Goal: Information Seeking & Learning: Learn about a topic

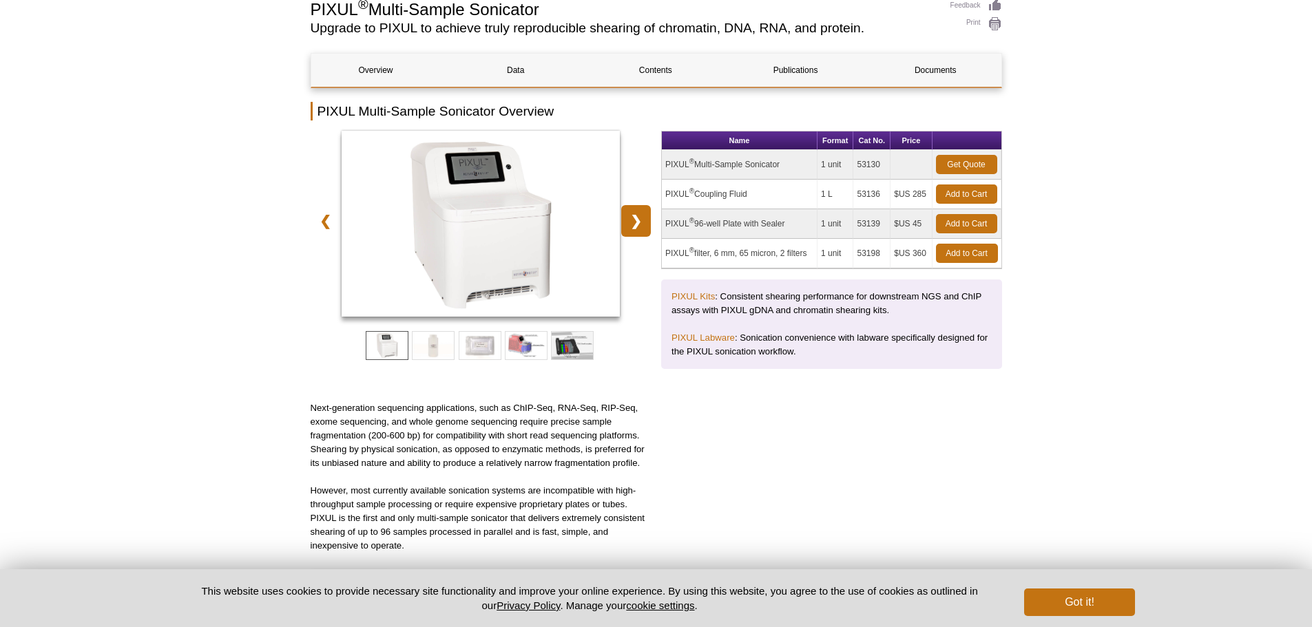
scroll to position [85, 0]
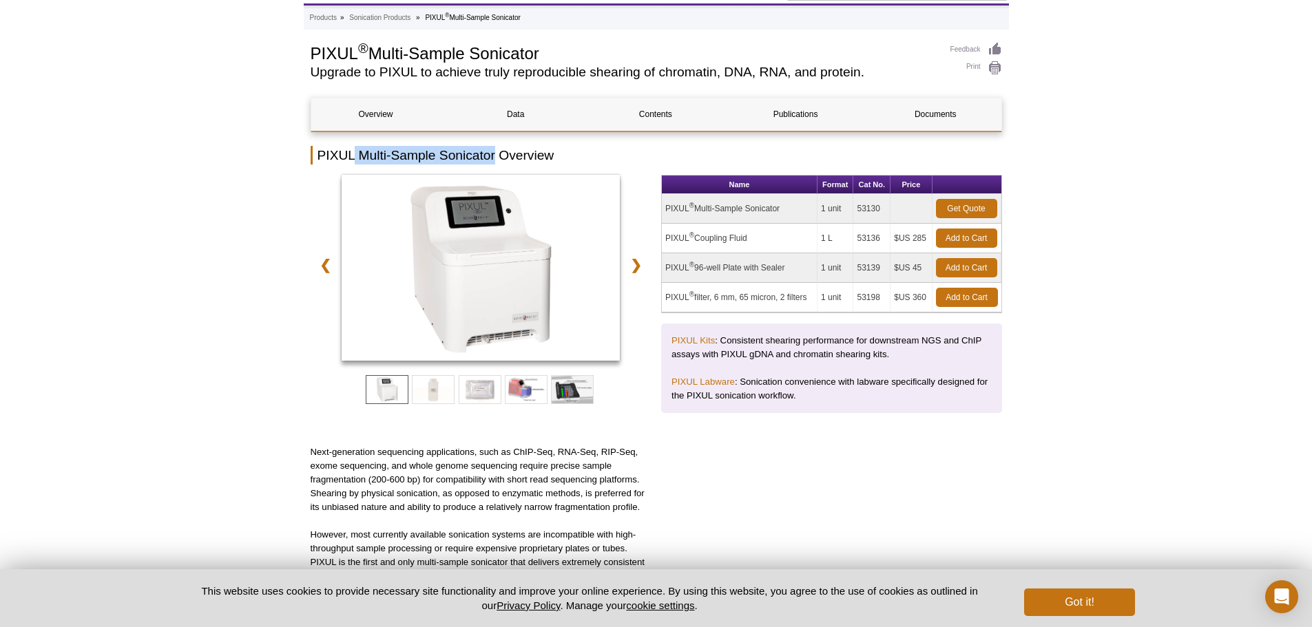
drag, startPoint x: 353, startPoint y: 155, endPoint x: 494, endPoint y: 160, distance: 141.3
click at [494, 160] on h2 "PIXUL Multi-Sample Sonicator Overview" at bounding box center [657, 155] width 692 height 19
click at [646, 264] on link "❯" at bounding box center [636, 265] width 30 height 32
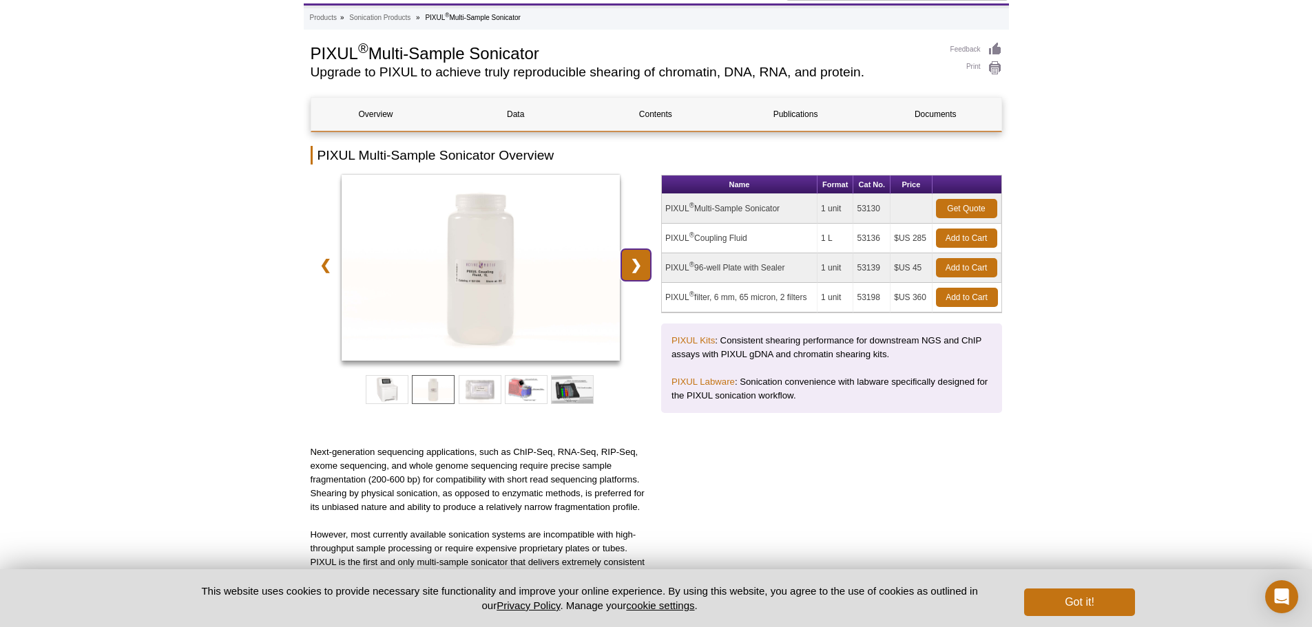
click at [646, 264] on link "❯" at bounding box center [636, 265] width 30 height 32
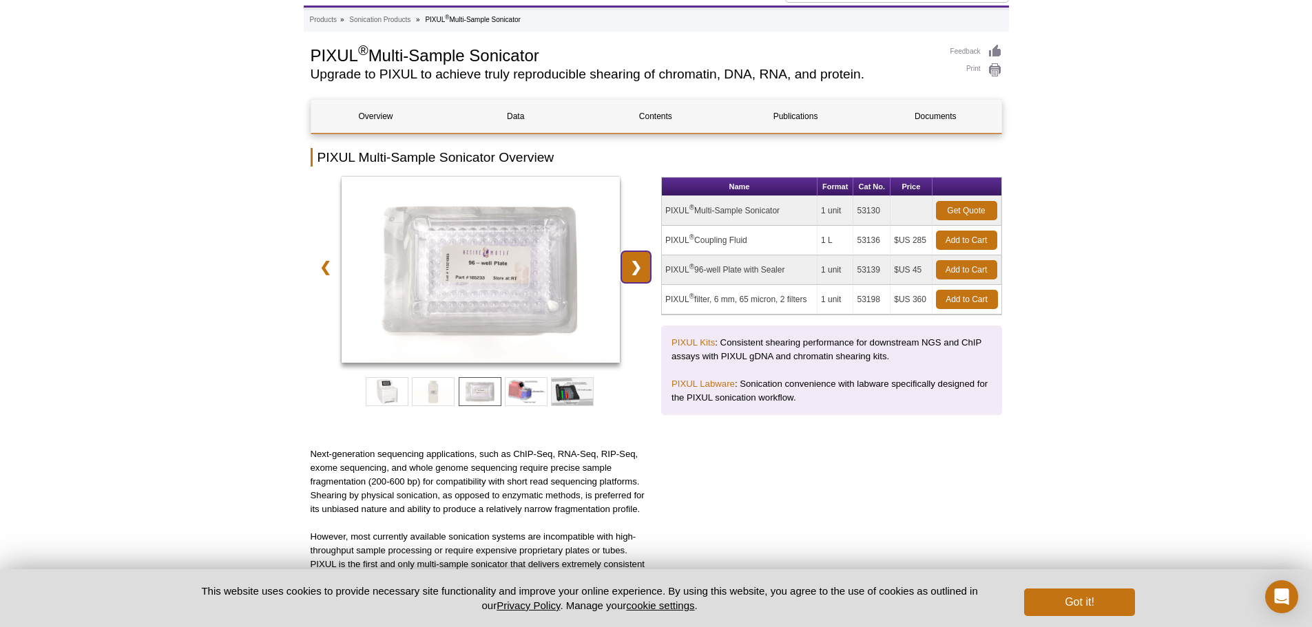
click at [646, 264] on link "❯" at bounding box center [636, 267] width 30 height 32
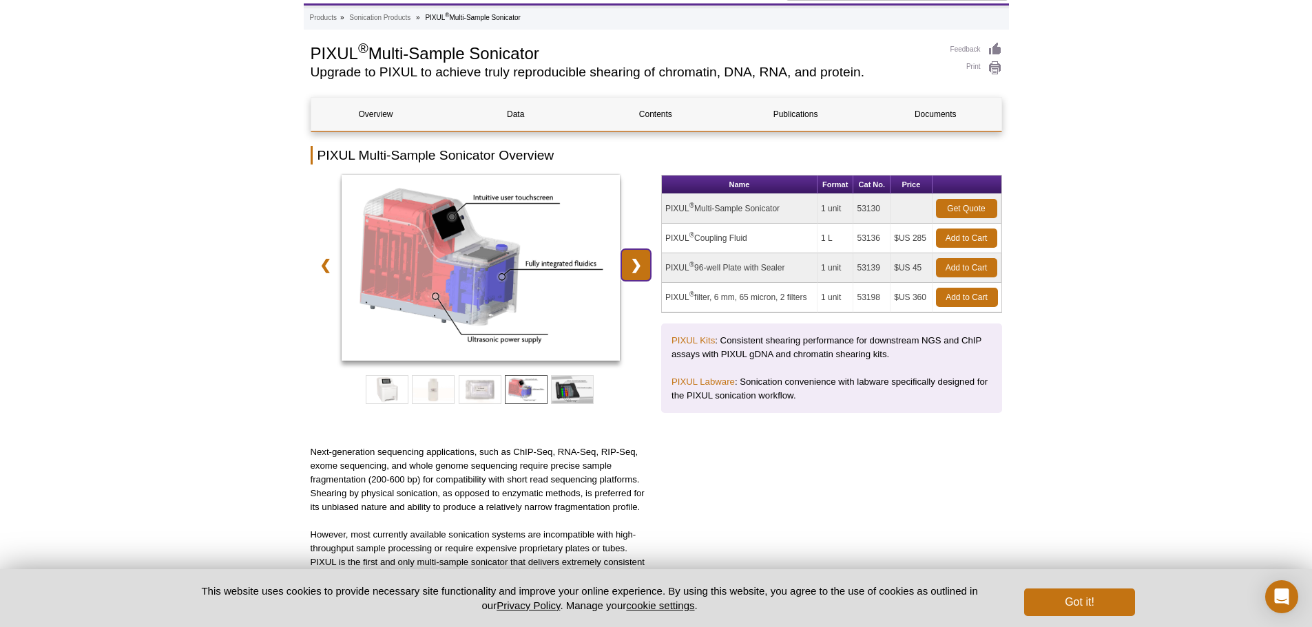
click at [646, 264] on link "❯" at bounding box center [636, 265] width 30 height 32
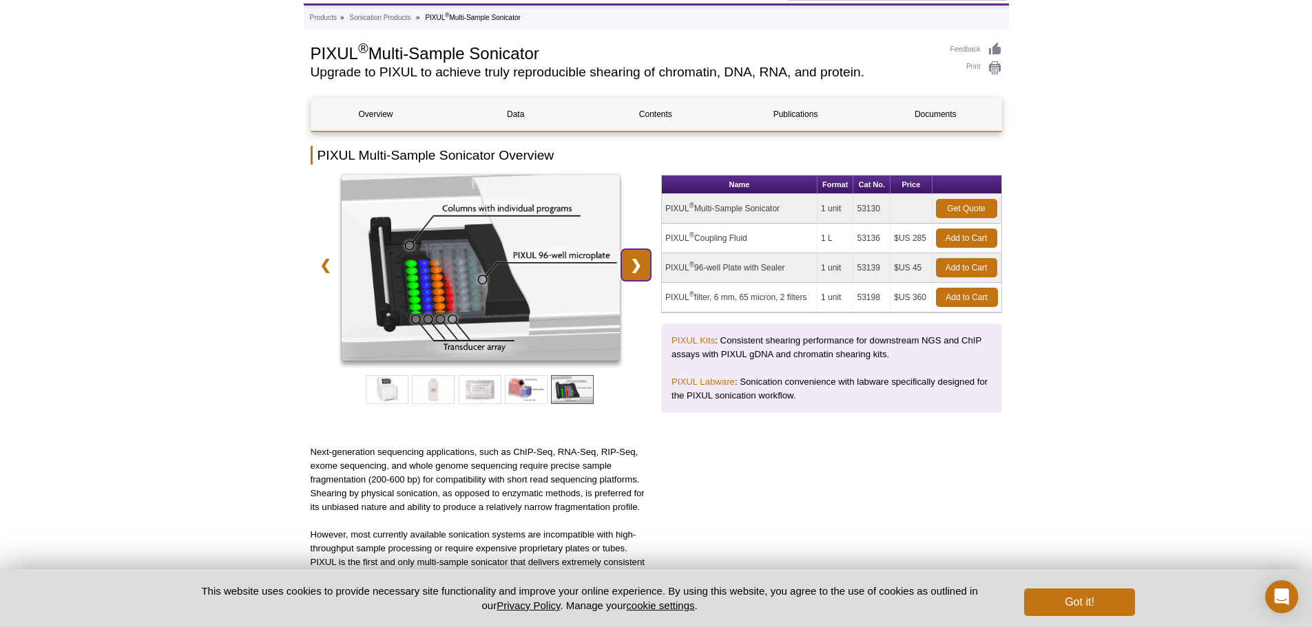
click at [646, 264] on link "❯" at bounding box center [636, 265] width 30 height 32
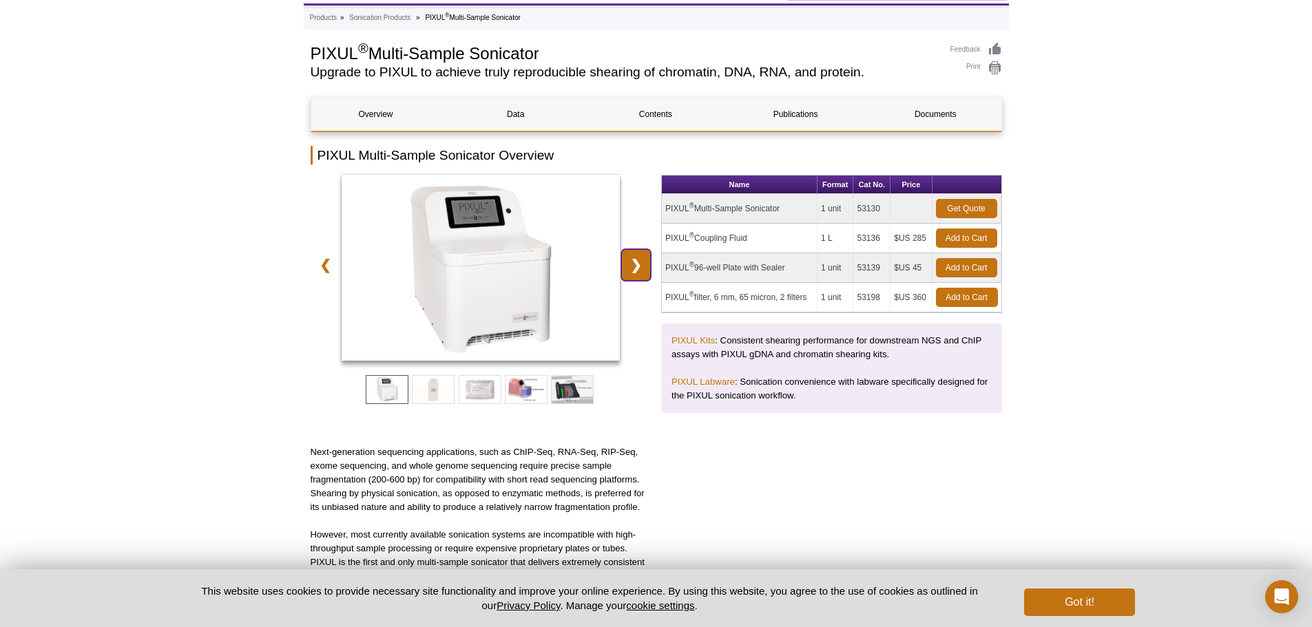
click at [646, 264] on link "❯" at bounding box center [636, 265] width 30 height 32
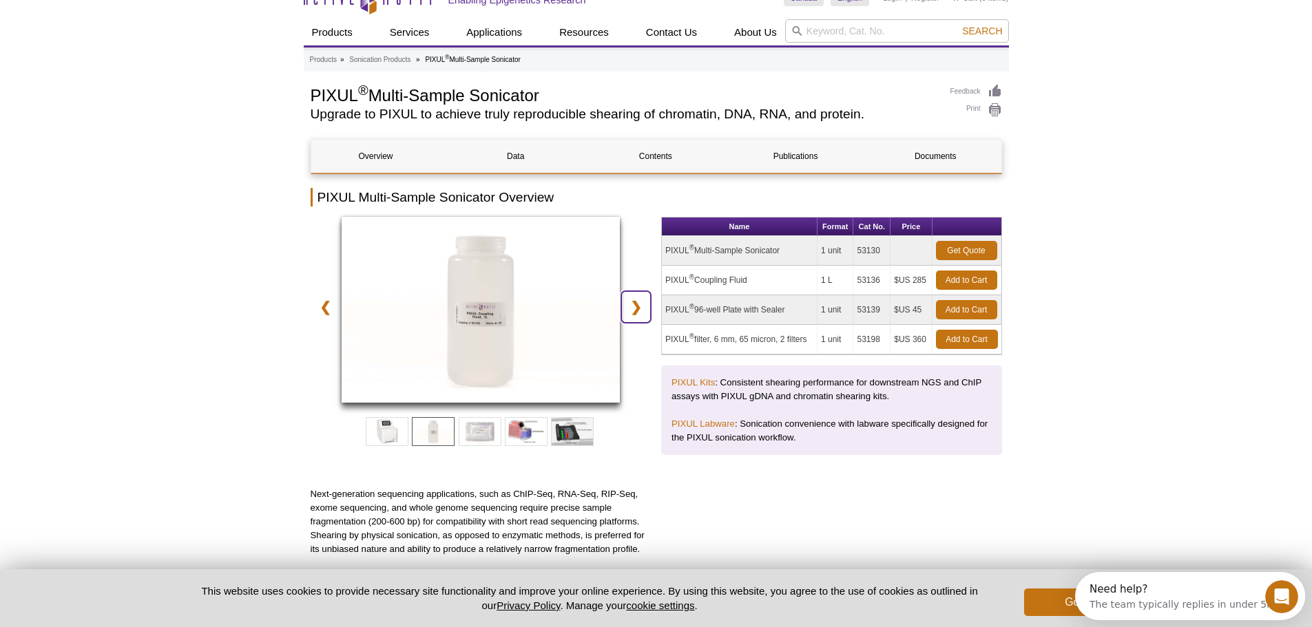
scroll to position [0, 0]
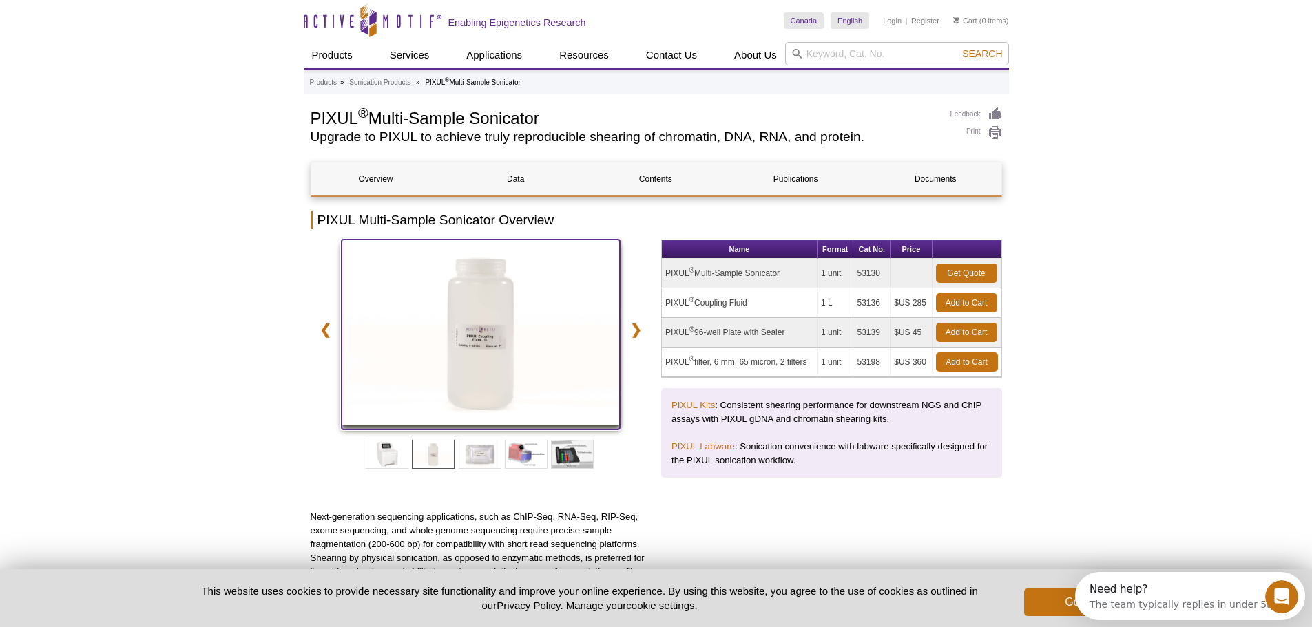
click at [486, 301] on img at bounding box center [481, 333] width 279 height 186
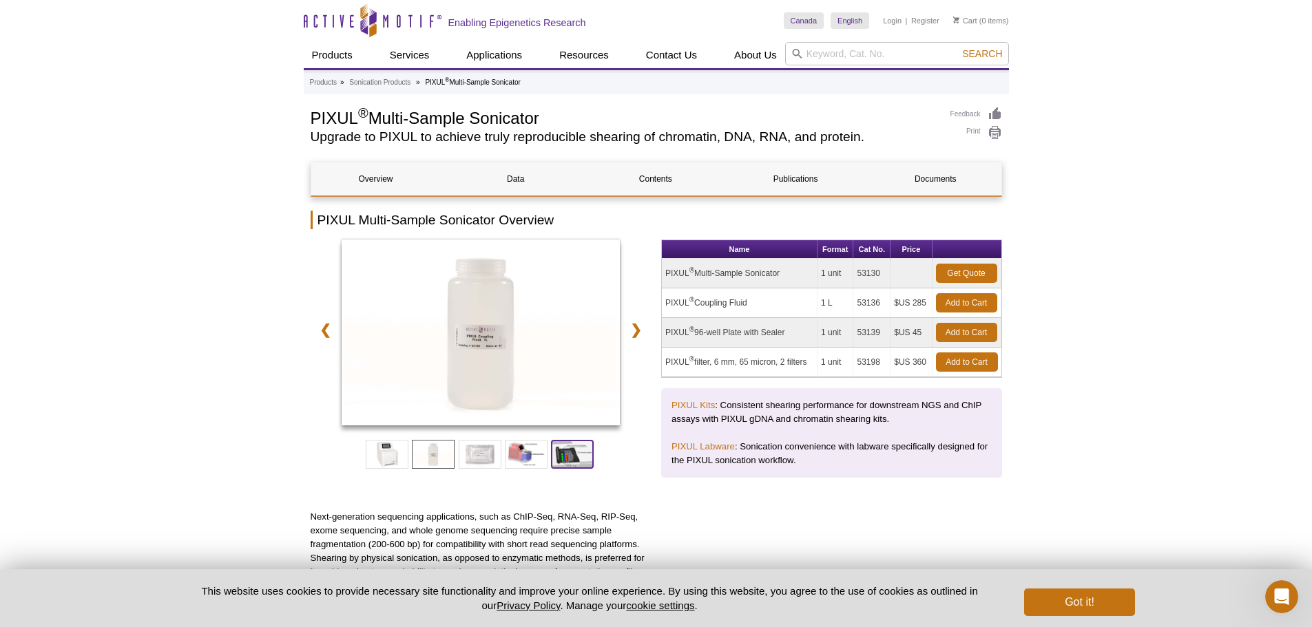
click at [580, 464] on span at bounding box center [572, 454] width 43 height 29
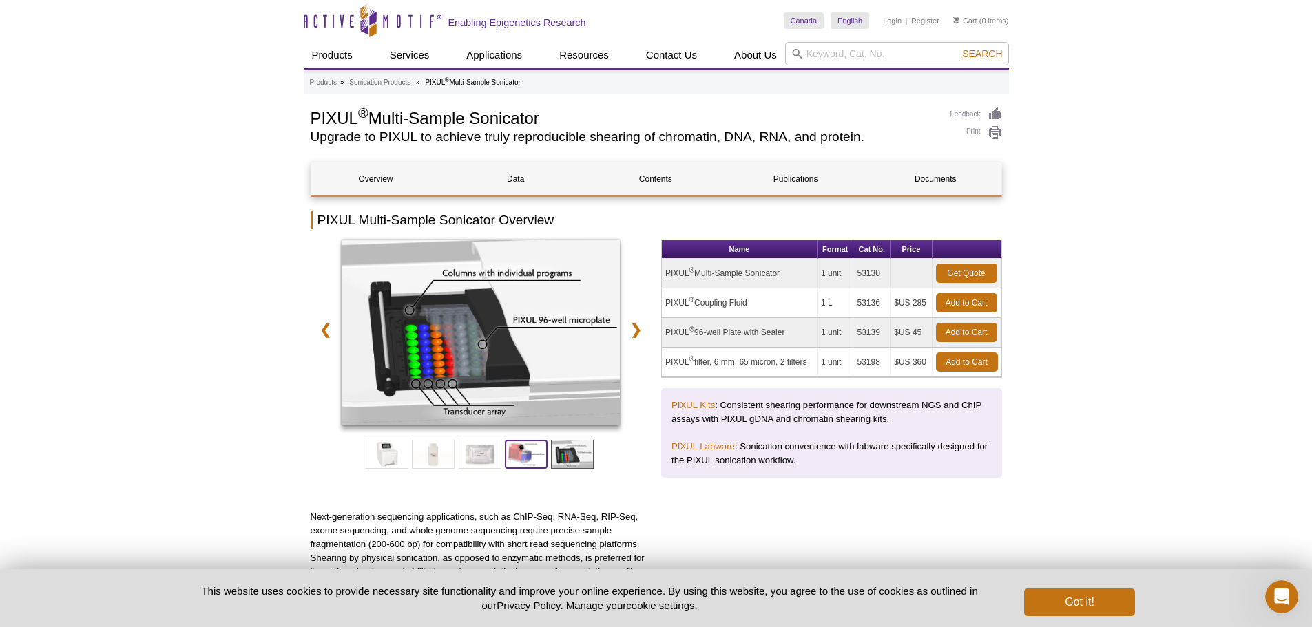
click at [521, 444] on span at bounding box center [526, 454] width 43 height 29
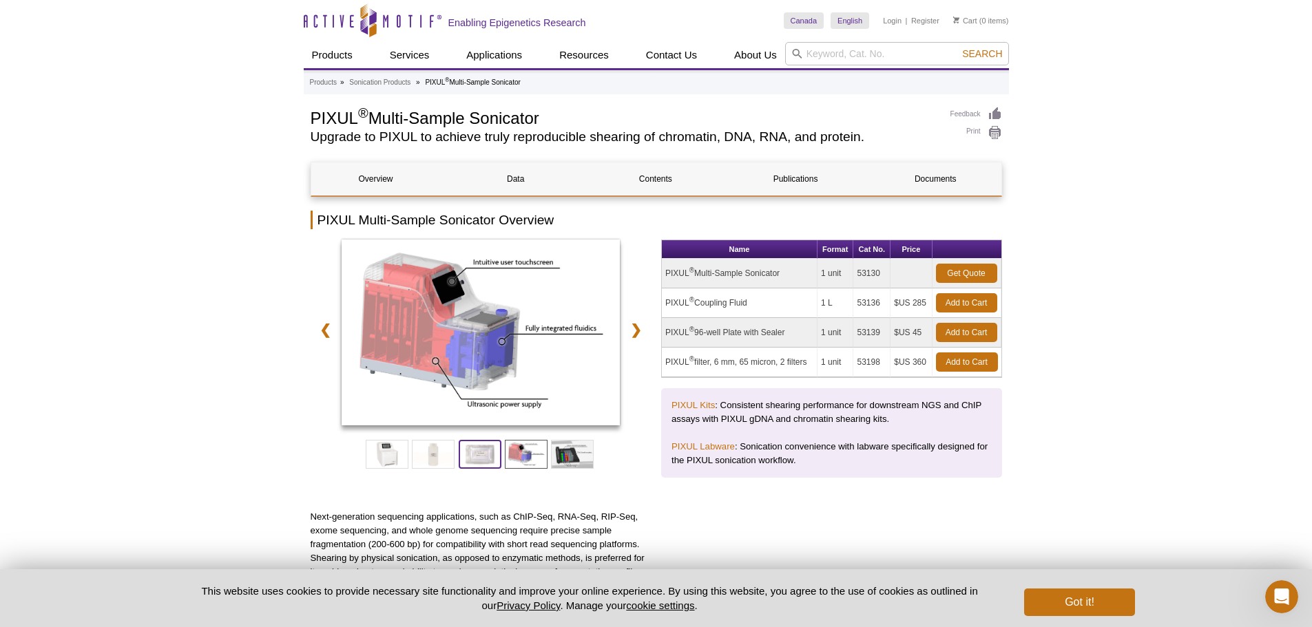
click at [476, 450] on span at bounding box center [480, 454] width 43 height 29
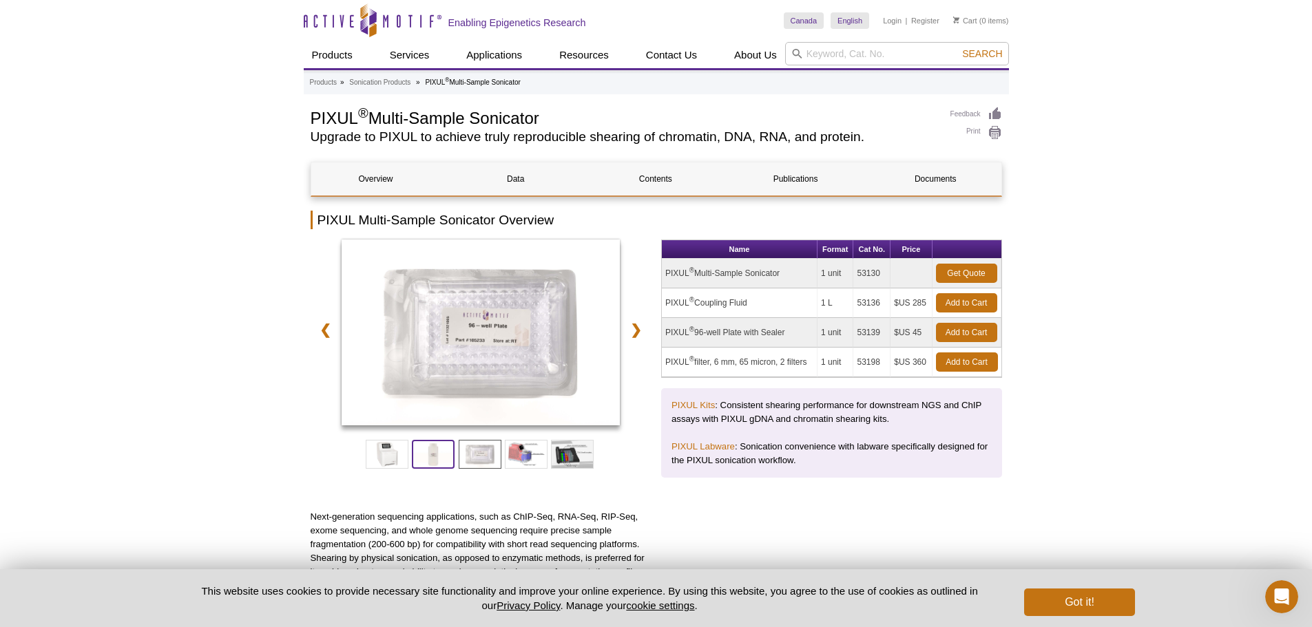
click at [432, 455] on span at bounding box center [433, 454] width 43 height 29
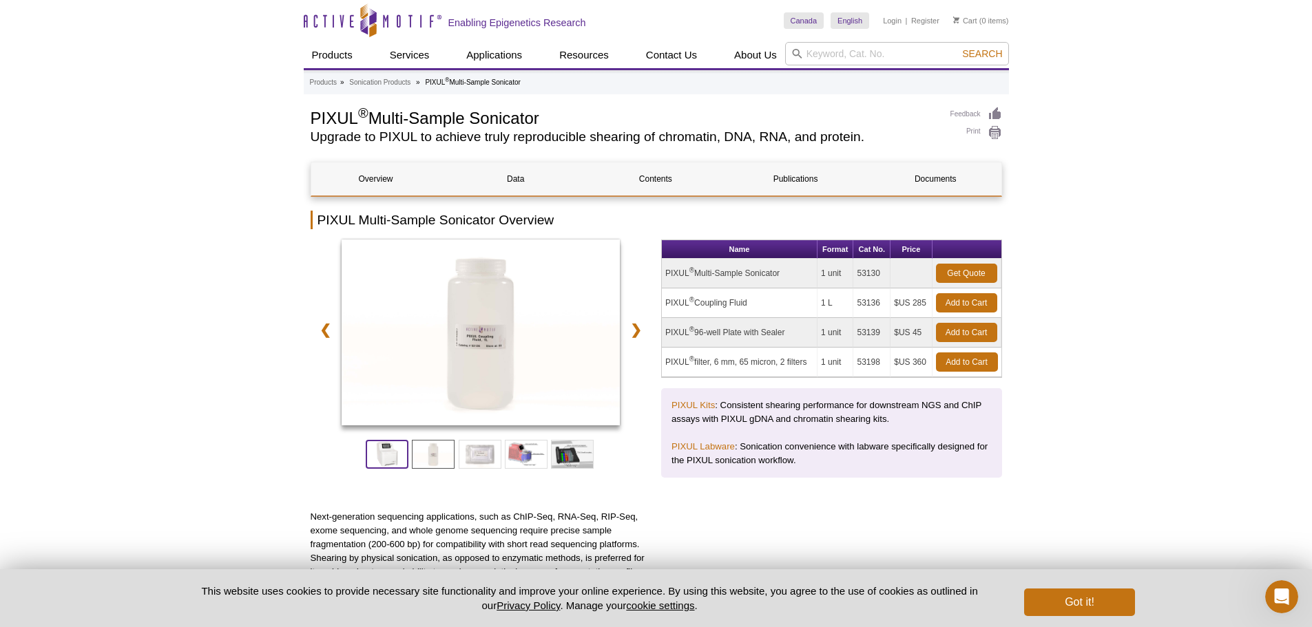
click at [394, 456] on span at bounding box center [387, 454] width 43 height 29
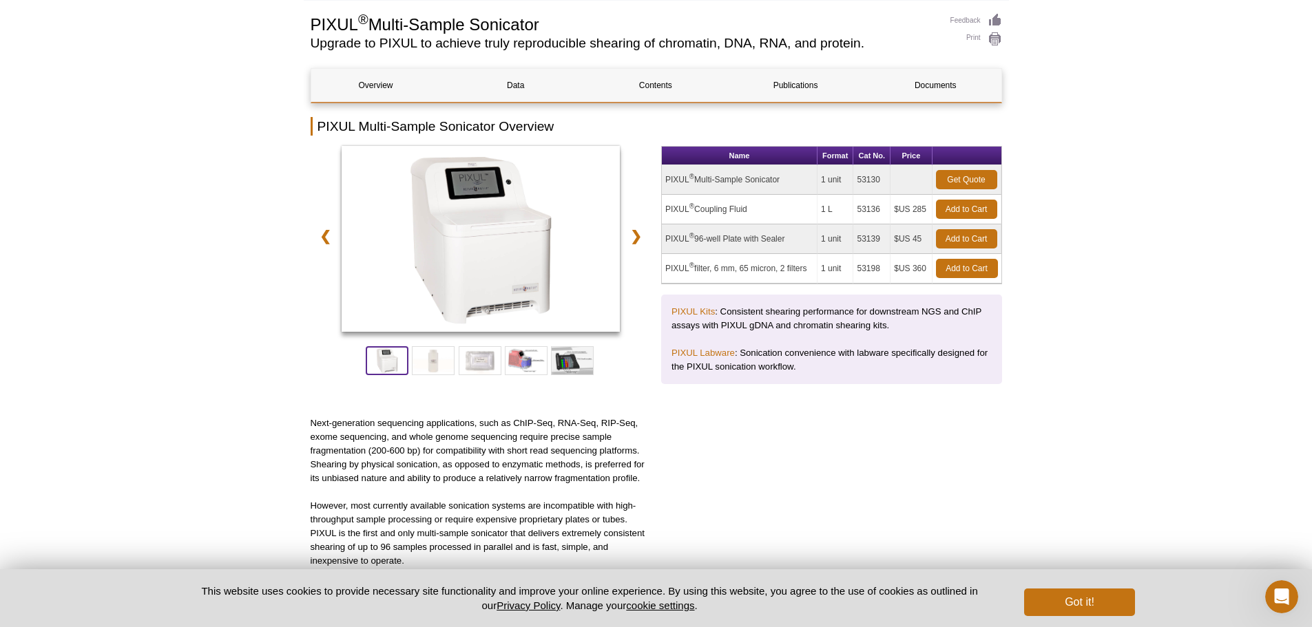
scroll to position [69, 0]
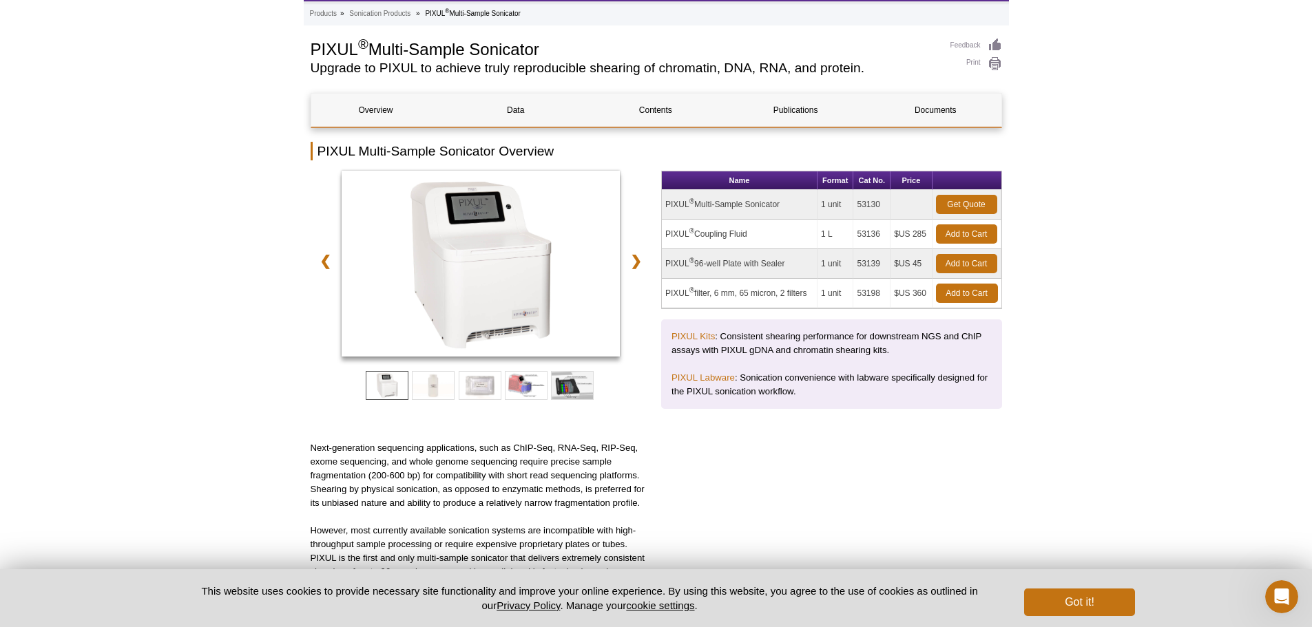
click at [723, 234] on td "PIXUL ® Coupling Fluid" at bounding box center [740, 235] width 156 height 30
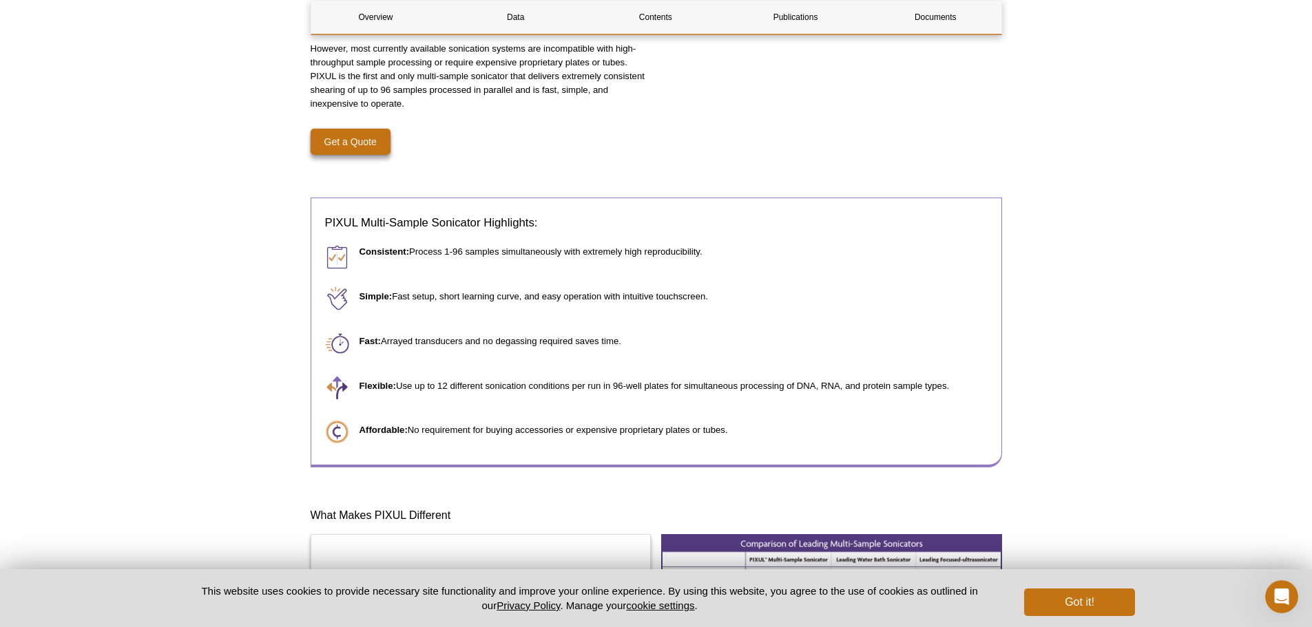
scroll to position [551, 0]
